Goal: Task Accomplishment & Management: Manage account settings

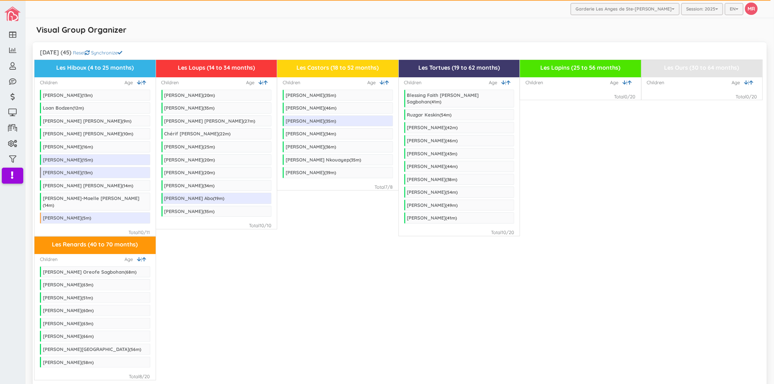
click at [261, 236] on div "Les Renards (40 to 70 months) Children | Age [PERSON_NAME] ( 68 m) [PERSON_NAME…" at bounding box center [399, 308] width 731 height 144
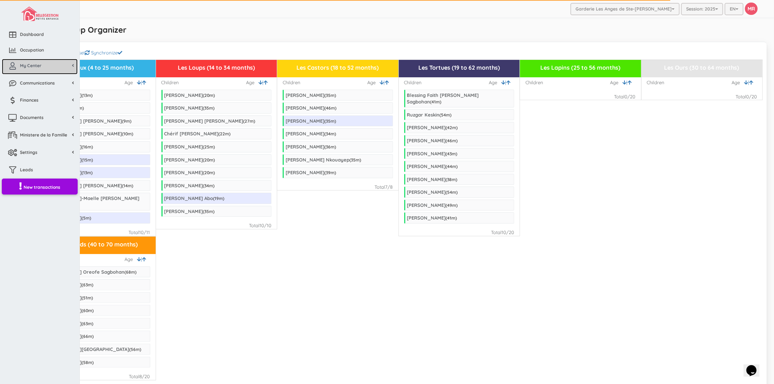
click at [29, 65] on span "My Center" at bounding box center [30, 65] width 21 height 6
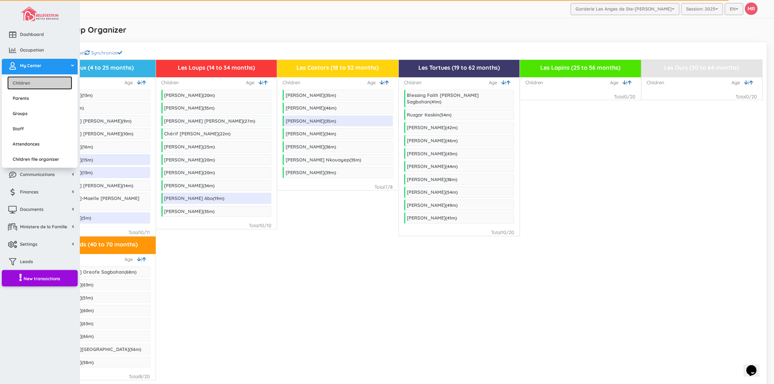
click at [35, 78] on link "Children" at bounding box center [39, 82] width 65 height 13
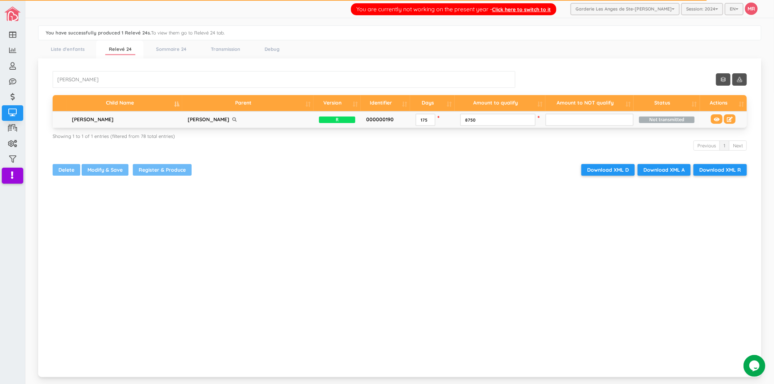
scroll to position [23, 0]
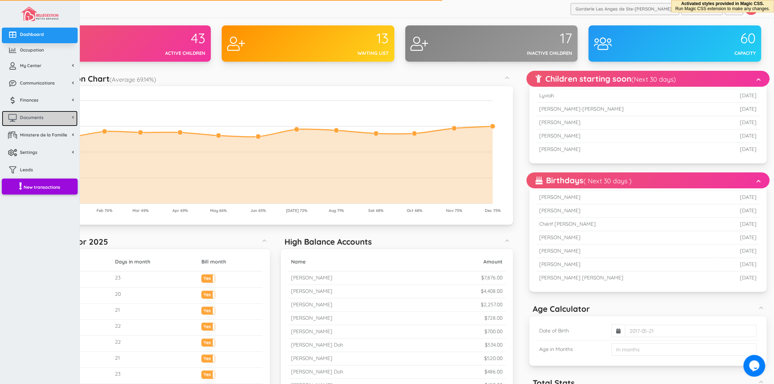
click at [34, 121] on span "Documents" at bounding box center [32, 117] width 24 height 6
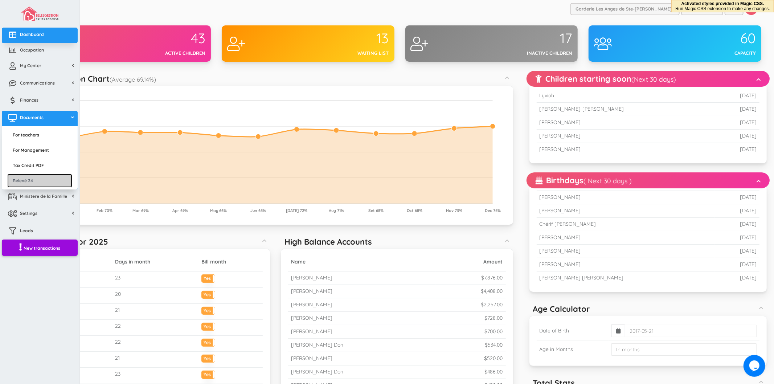
click at [30, 177] on link "Relevé 24" at bounding box center [39, 180] width 65 height 13
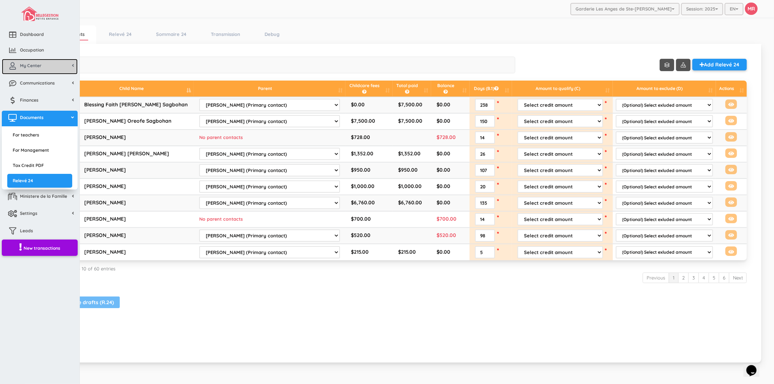
click at [20, 72] on link "My Center" at bounding box center [40, 67] width 76 height 16
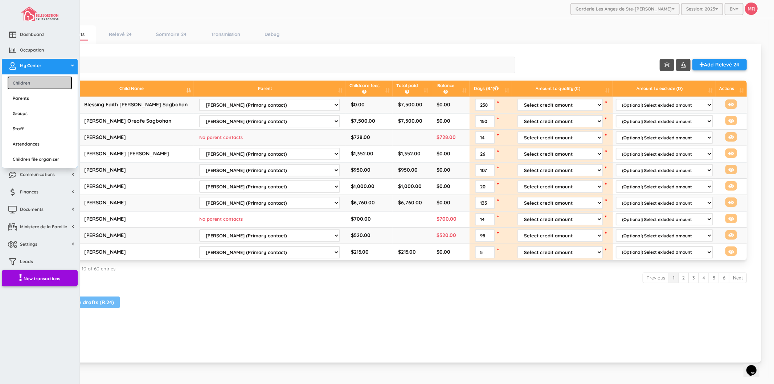
click at [36, 78] on link "Children" at bounding box center [39, 82] width 65 height 13
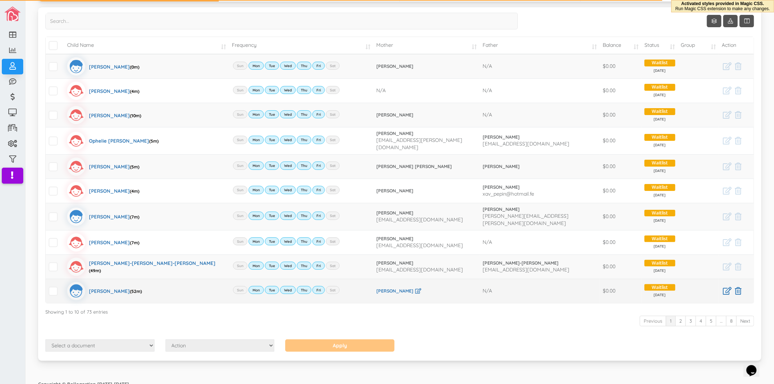
scroll to position [66, 0]
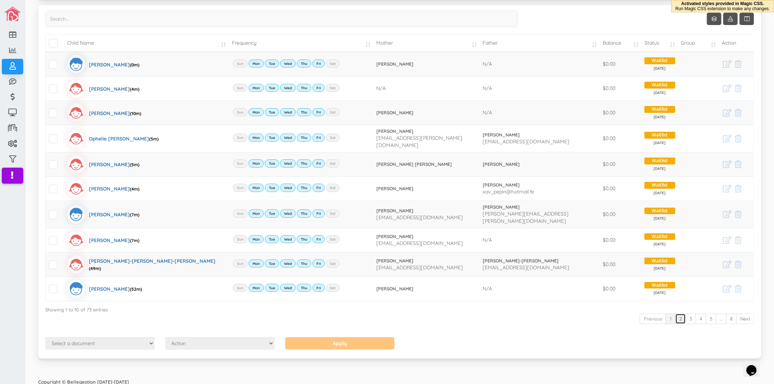
click at [675, 315] on link "2" at bounding box center [680, 319] width 11 height 11
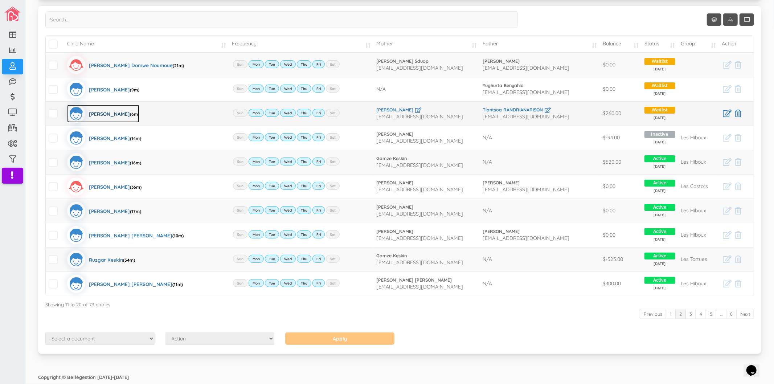
click at [139, 111] on div "Frédéric Maherizo Randrianarison (6m)" at bounding box center [114, 114] width 50 height 18
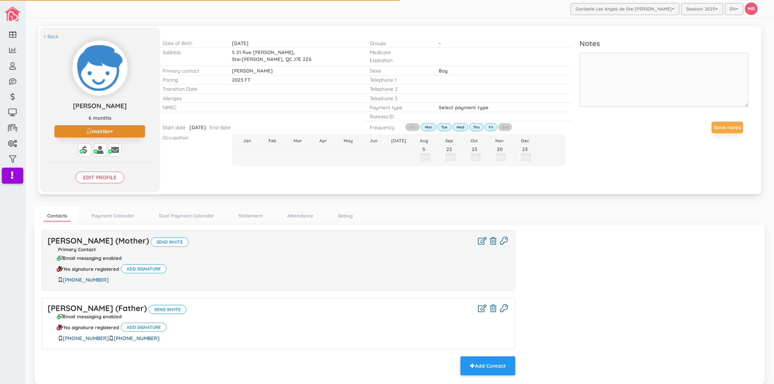
click at [104, 130] on button "Waitlist" at bounding box center [99, 131] width 91 height 12
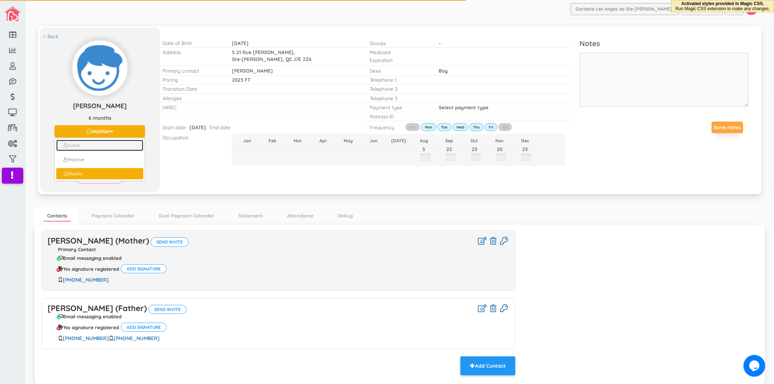
click at [78, 146] on link "Active" at bounding box center [99, 145] width 87 height 11
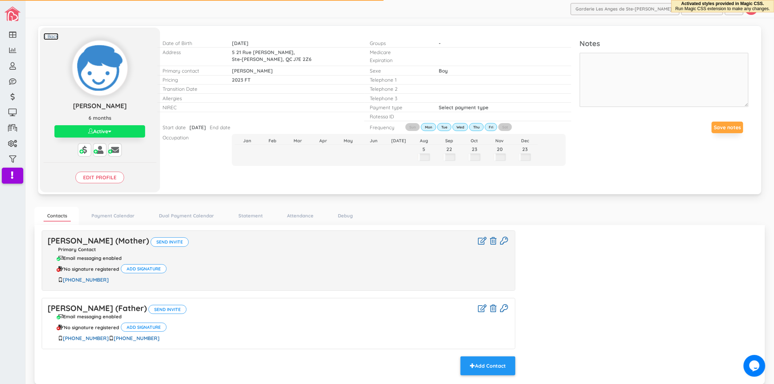
click at [52, 35] on link "< Back" at bounding box center [51, 36] width 15 height 7
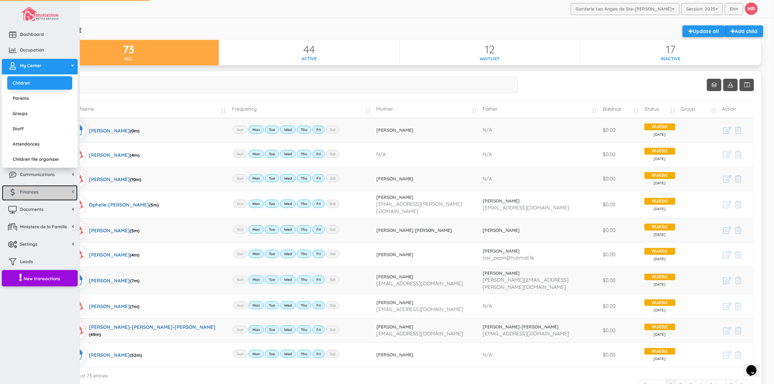
click at [42, 195] on link "Finances" at bounding box center [40, 193] width 76 height 16
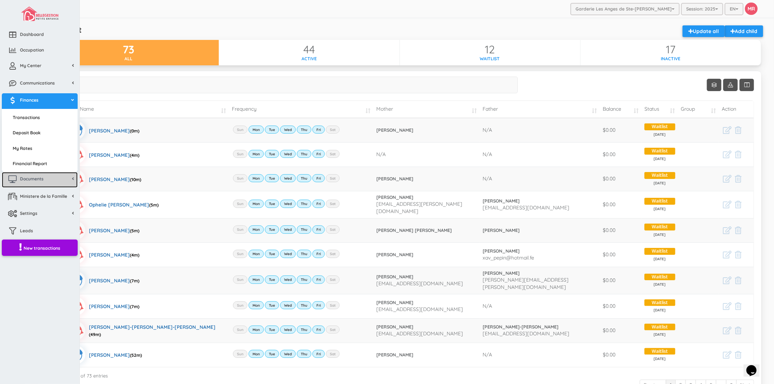
click at [40, 182] on link "Documents" at bounding box center [40, 180] width 76 height 16
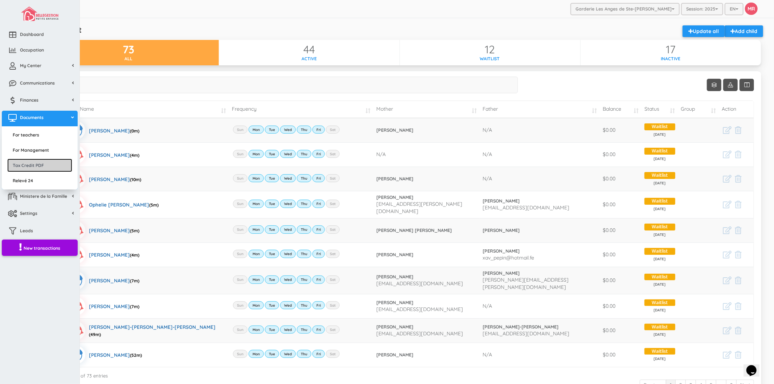
click at [38, 165] on link "Tax Credit PDF" at bounding box center [39, 165] width 65 height 13
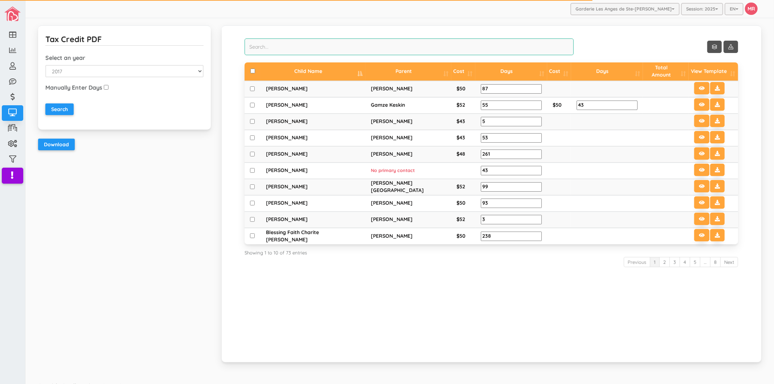
click at [540, 48] on input "search" at bounding box center [409, 46] width 329 height 17
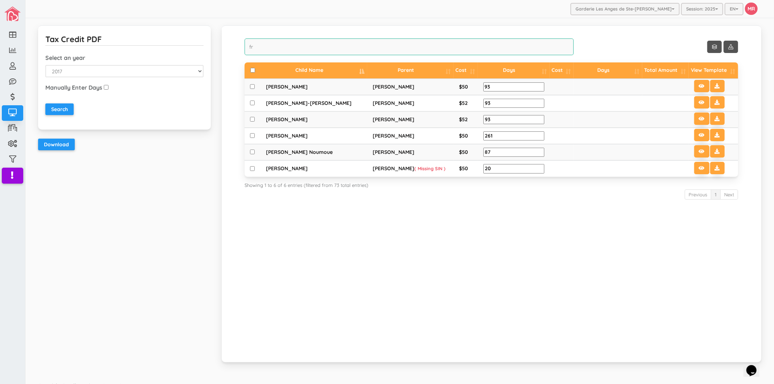
type input "fr"
click at [626, 189] on div "Previous 1 Next" at bounding box center [492, 195] width 494 height 13
click at [715, 117] on icon at bounding box center [717, 118] width 5 height 5
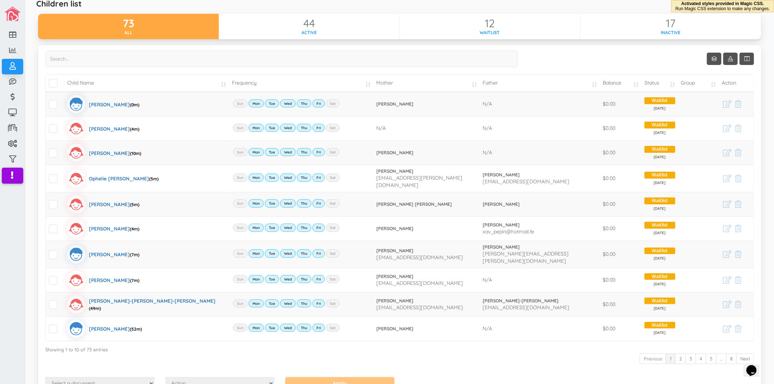
scroll to position [40, 0]
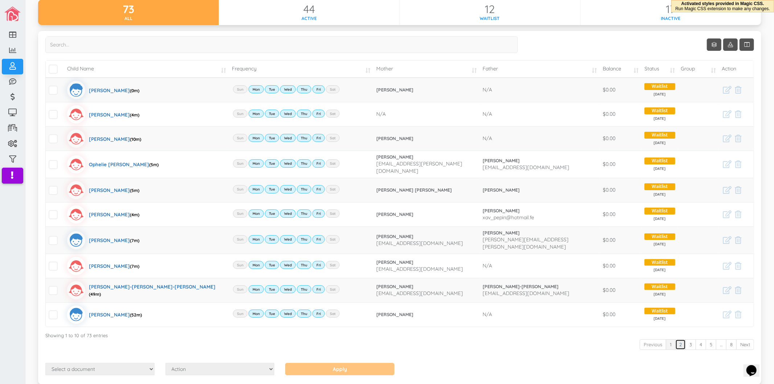
click at [677, 342] on link "2" at bounding box center [680, 344] width 11 height 11
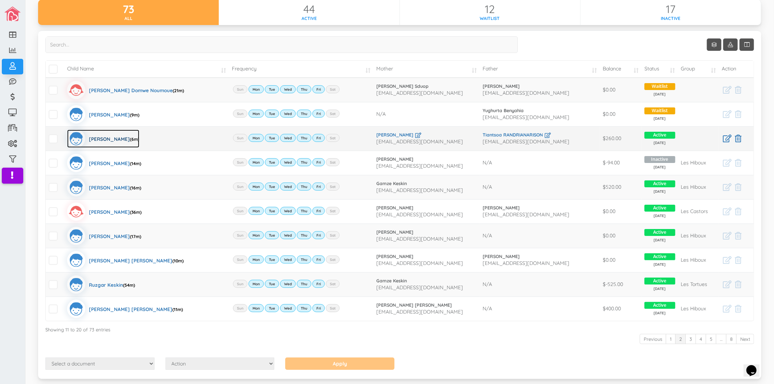
click at [139, 137] on div "Frédéric Maherizo Randrianarison (6m)" at bounding box center [114, 139] width 50 height 18
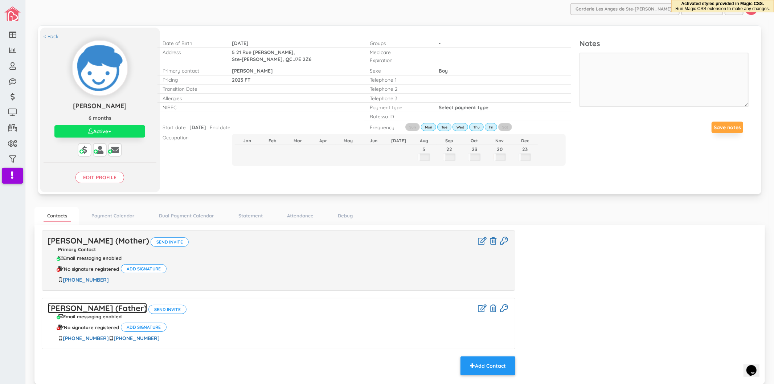
click at [147, 305] on link "[PERSON_NAME] (Father)" at bounding box center [97, 308] width 99 height 10
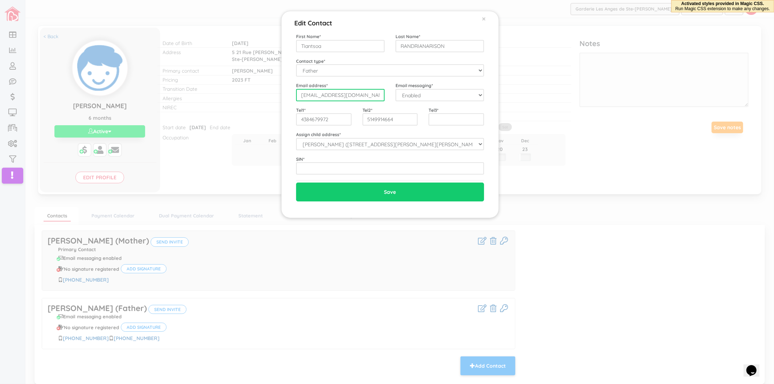
click at [368, 99] on input "[EMAIL_ADDRESS][DOMAIN_NAME]" at bounding box center [340, 95] width 89 height 12
click at [193, 27] on div "Edit Contact × Close First Name * [GEOGRAPHIC_DATA] Last Name * [GEOGRAPHIC_DAT…" at bounding box center [387, 192] width 774 height 384
